Goal: Find specific page/section: Find specific page/section

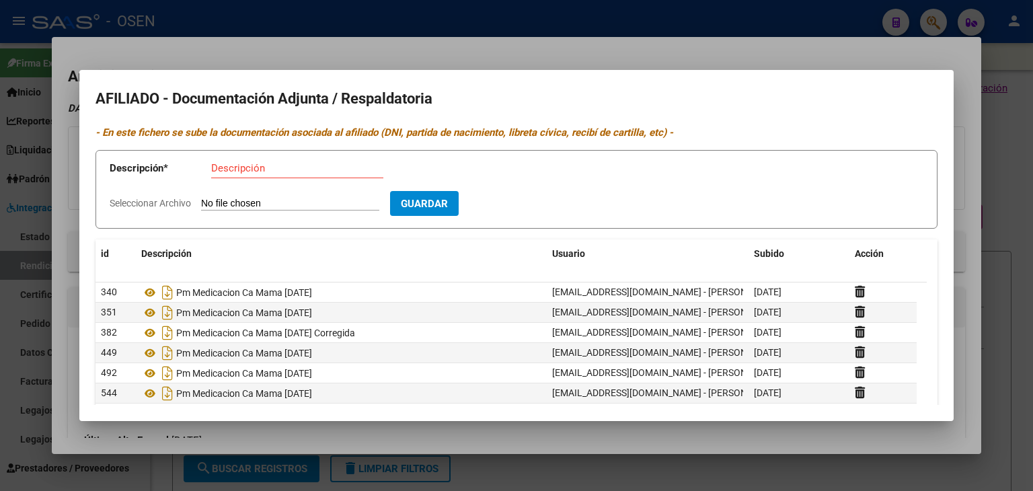
click at [656, 22] on div at bounding box center [516, 245] width 1033 height 491
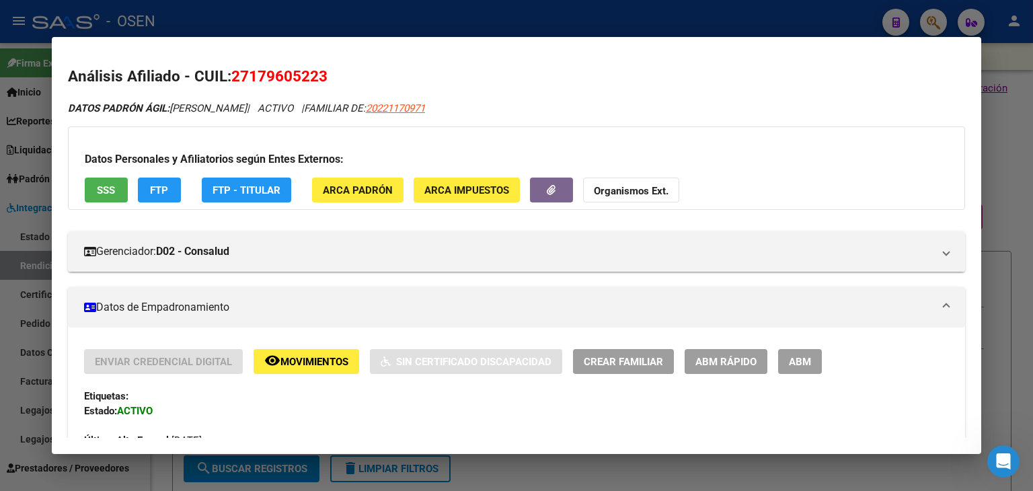
scroll to position [1220, 0]
click at [722, 20] on div at bounding box center [516, 245] width 1033 height 491
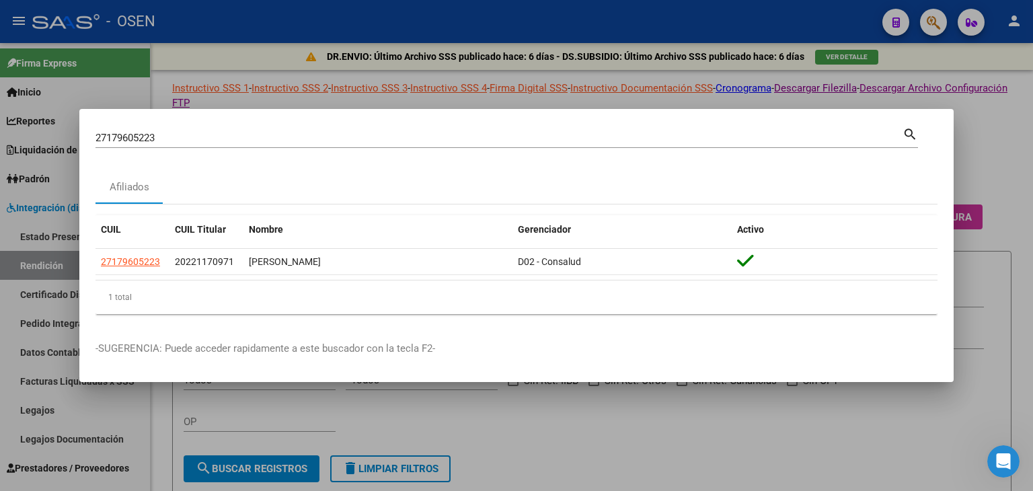
click at [993, 146] on div at bounding box center [516, 245] width 1033 height 491
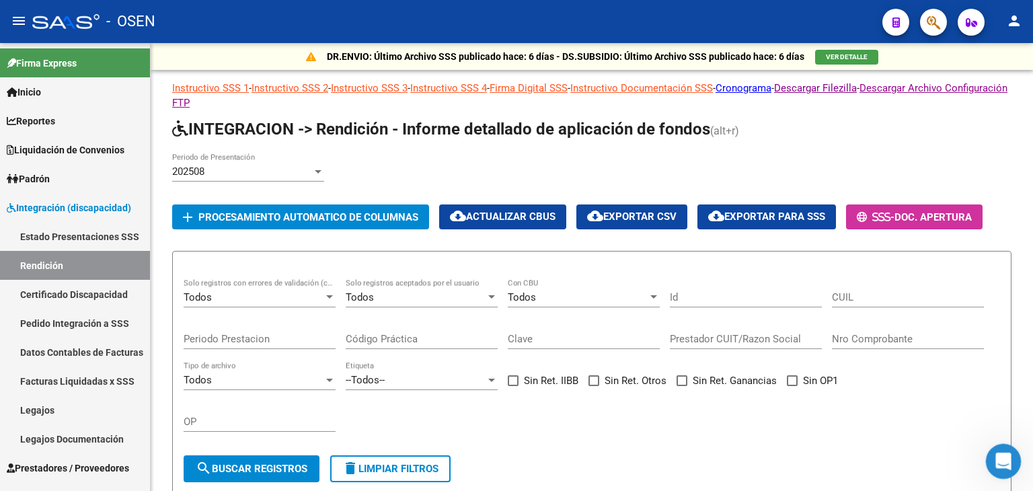
click at [1005, 458] on icon "Abrir Intercom Messenger" at bounding box center [1001, 459] width 22 height 22
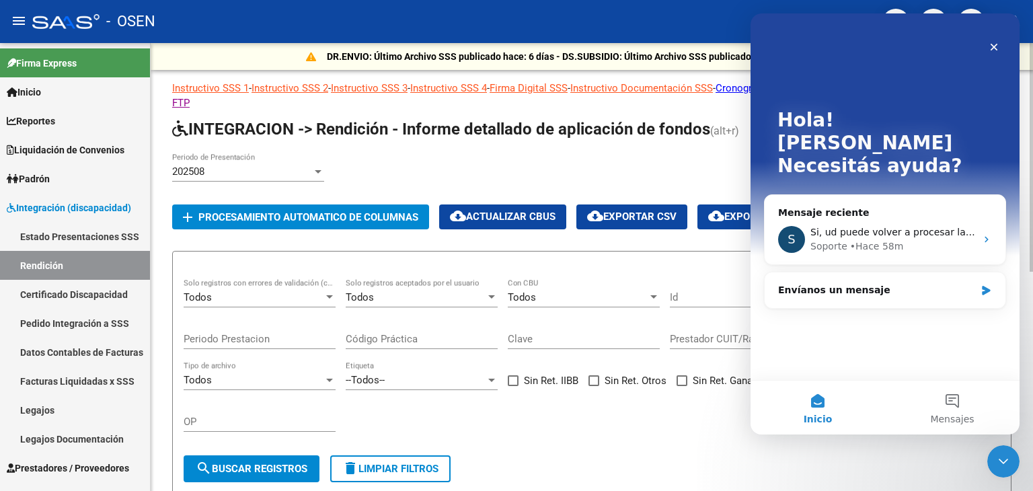
click at [866, 454] on form "Todos Solo registros con errores de validación (control 623 instructivo de rend…" at bounding box center [591, 372] width 839 height 243
click at [997, 52] on icon "Cerrar" at bounding box center [993, 47] width 11 height 11
